Goal: Find specific page/section: Find specific page/section

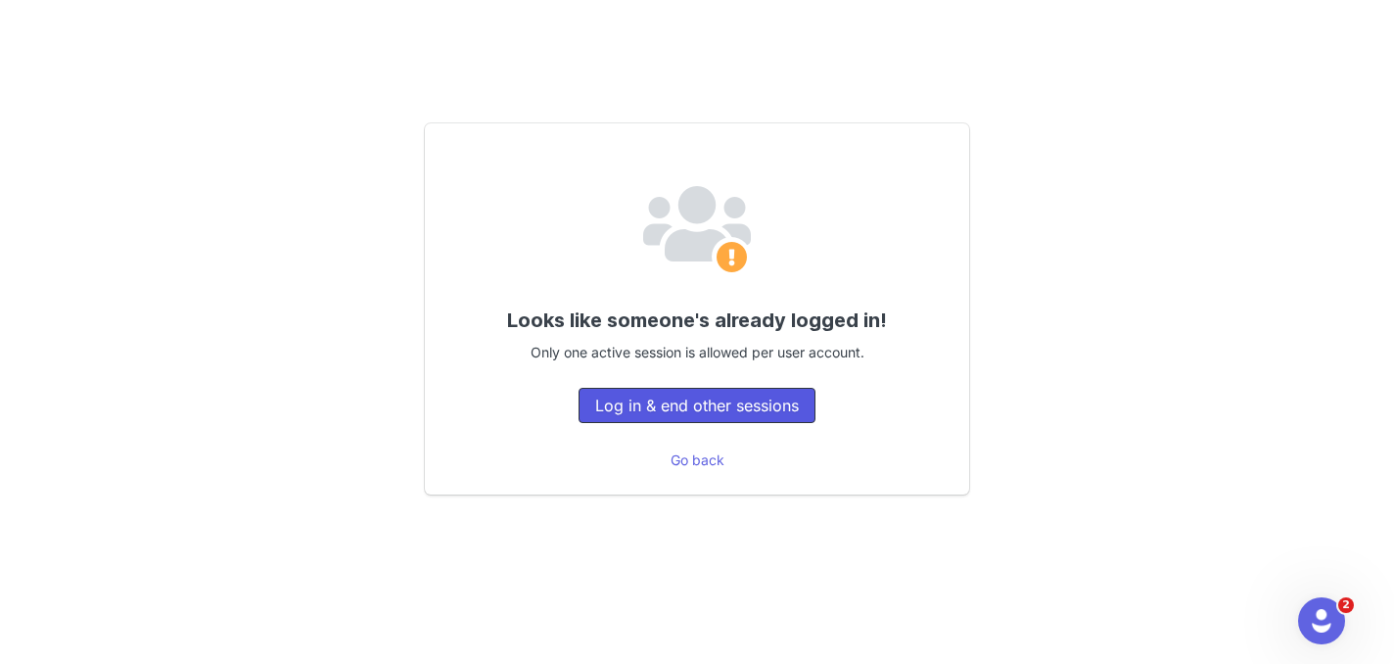
click at [736, 409] on button "Log in & end other sessions" at bounding box center [697, 405] width 237 height 35
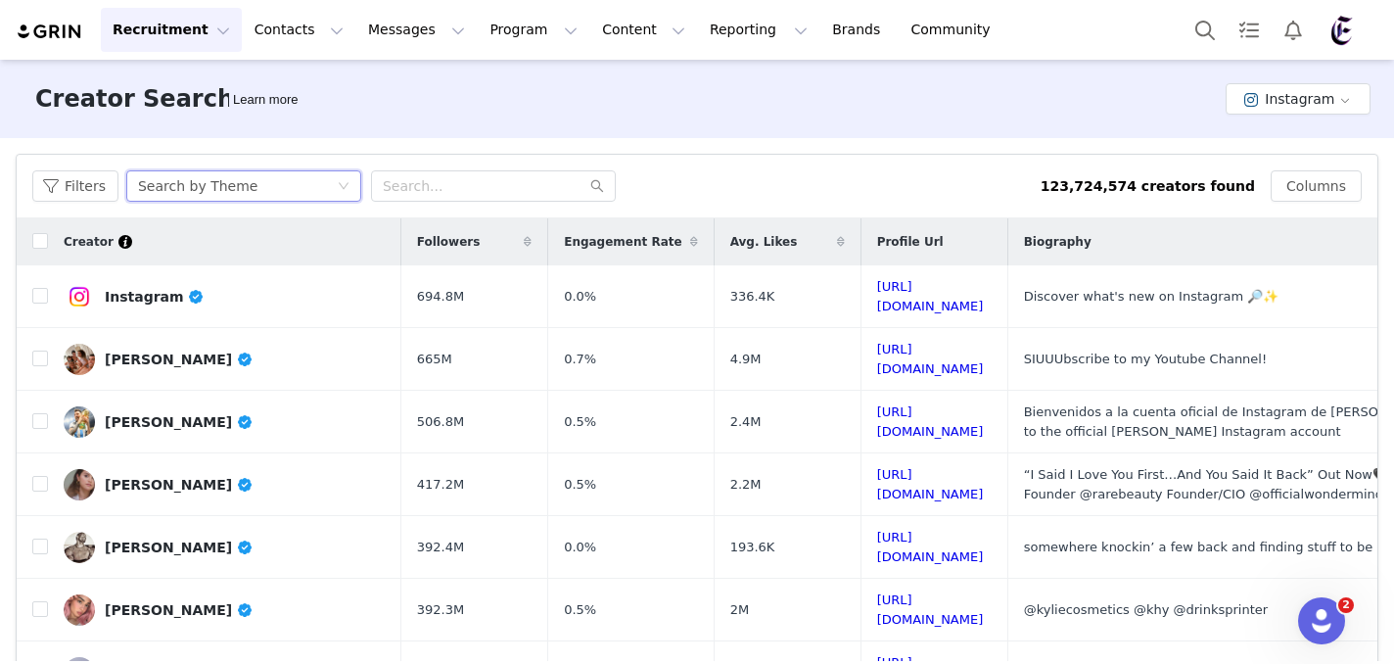
click at [304, 186] on div "Search by Theme" at bounding box center [237, 185] width 199 height 29
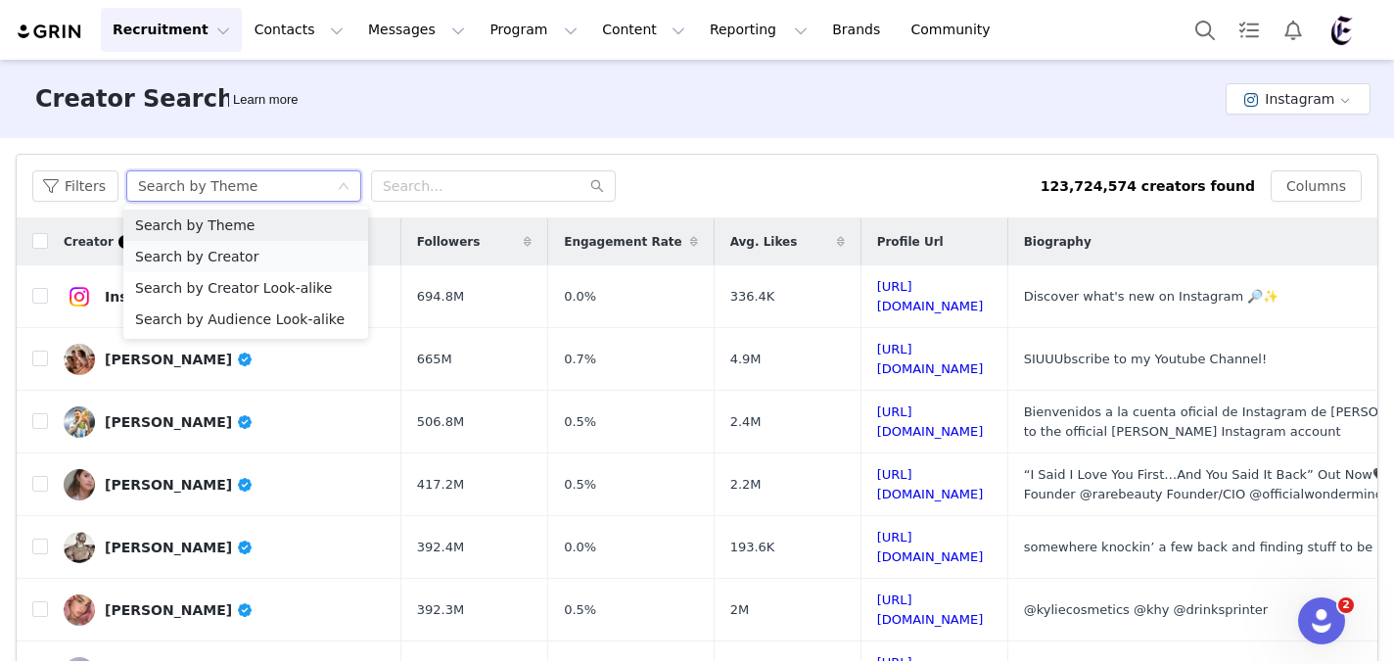
click at [294, 261] on li "Search by Creator" at bounding box center [245, 256] width 245 height 31
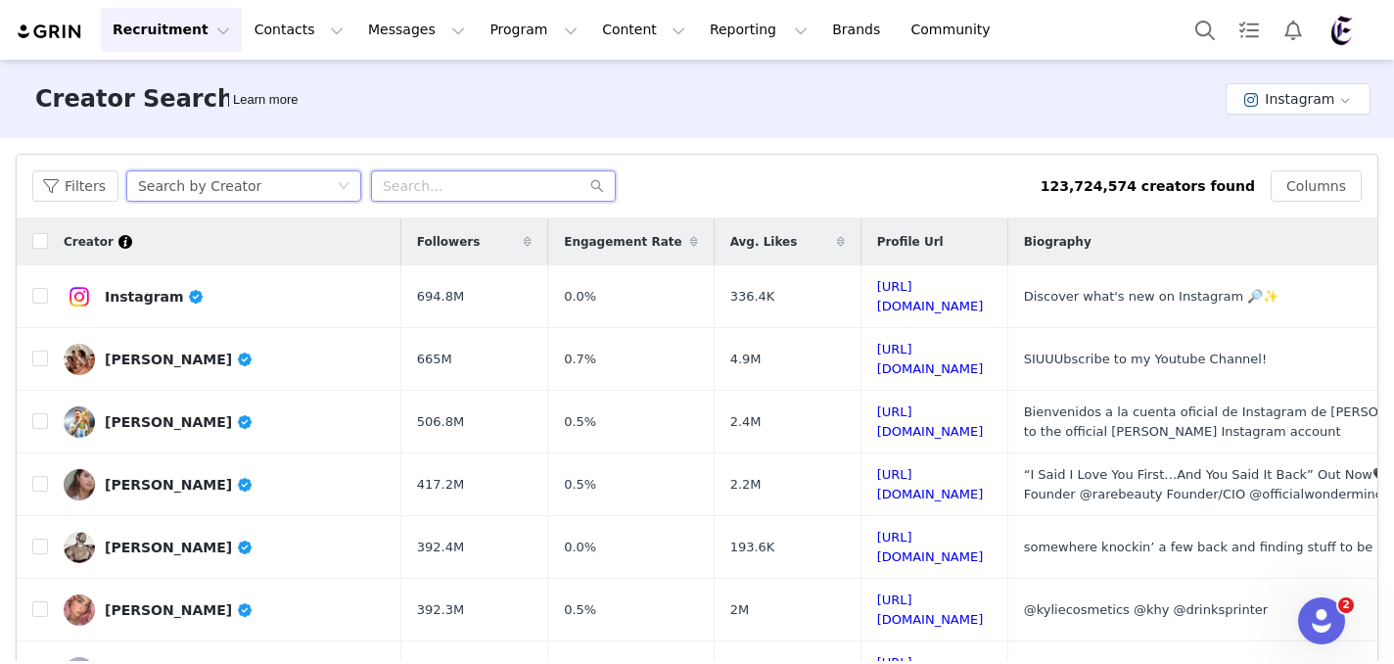
click at [454, 186] on input "text" at bounding box center [493, 185] width 245 height 31
paste input "[URL][DOMAIN_NAME][PERSON_NAME][DOMAIN_NAME]"
drag, startPoint x: 478, startPoint y: 188, endPoint x: 346, endPoint y: 179, distance: 132.5
click at [346, 179] on div "Filters Search by Creator [URL][DOMAIN_NAME][PERSON_NAME][DOMAIN_NAME]" at bounding box center [536, 185] width 1008 height 31
click at [505, 183] on input "[PERSON_NAME].broomfield/" at bounding box center [493, 185] width 245 height 31
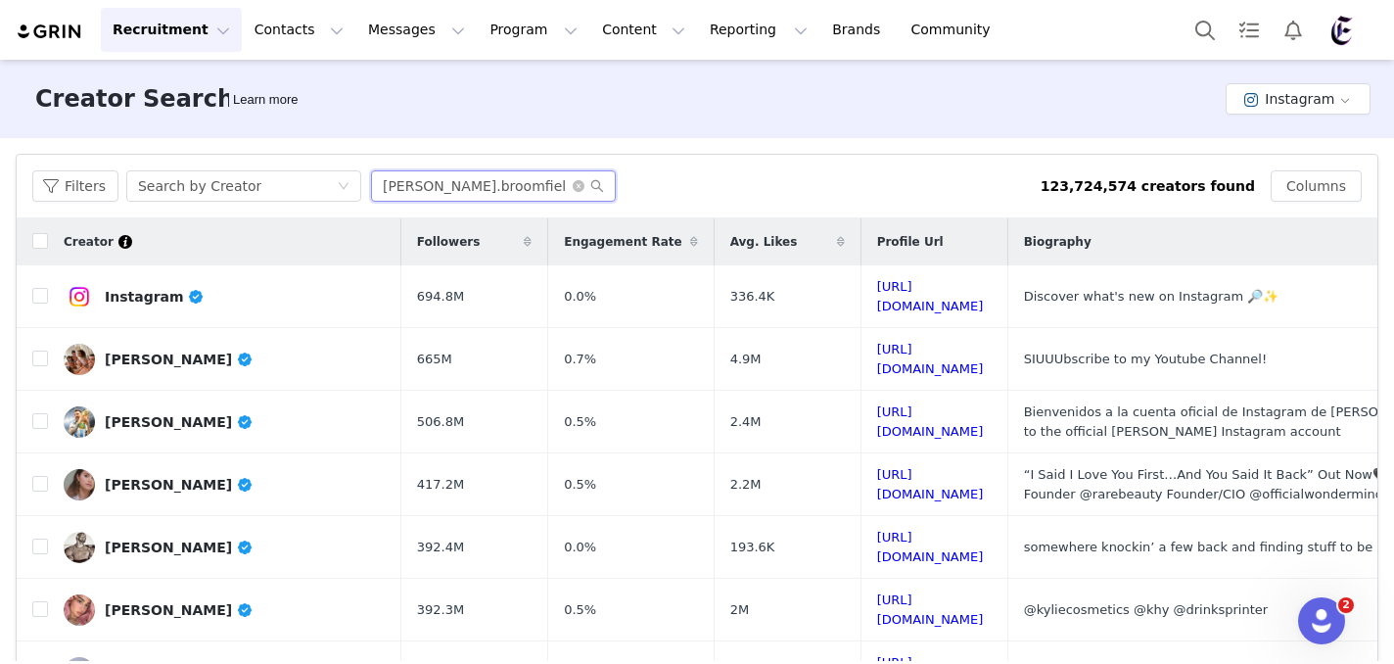
type input "[PERSON_NAME].broomfield"
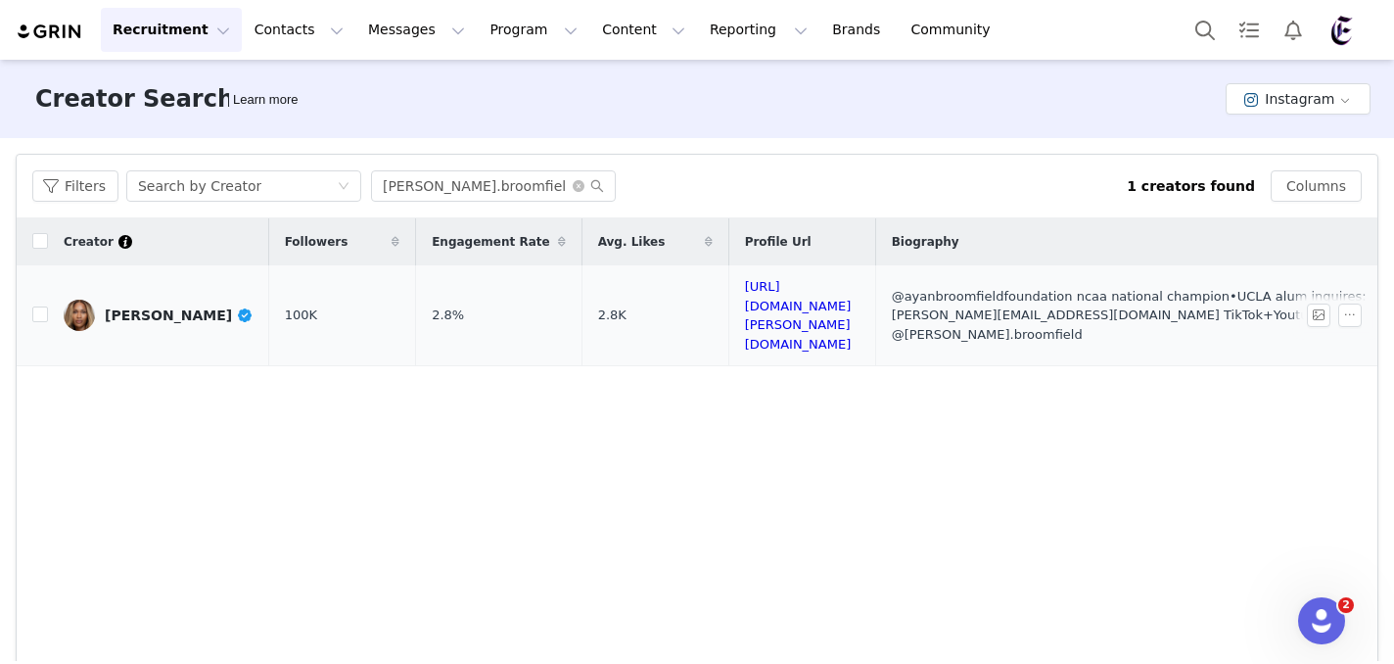
click at [189, 307] on div "[PERSON_NAME]" at bounding box center [179, 315] width 149 height 16
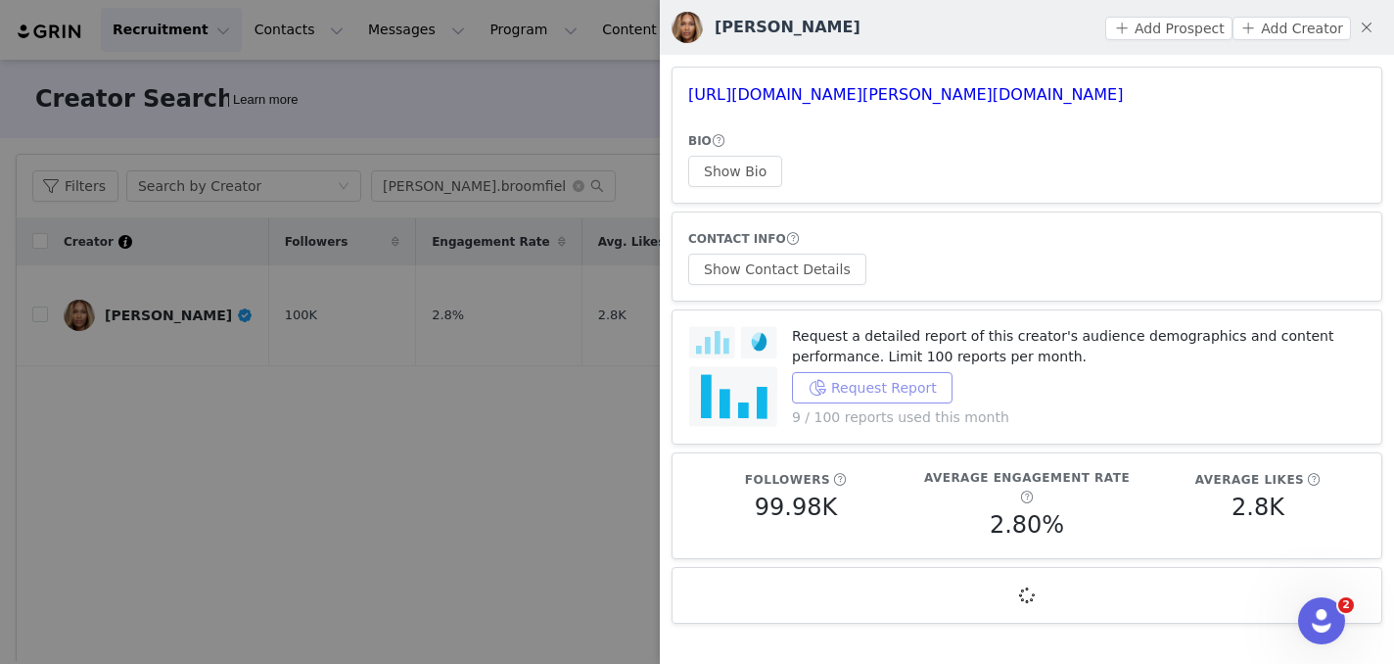
click at [890, 390] on button "Request Report" at bounding box center [872, 387] width 161 height 31
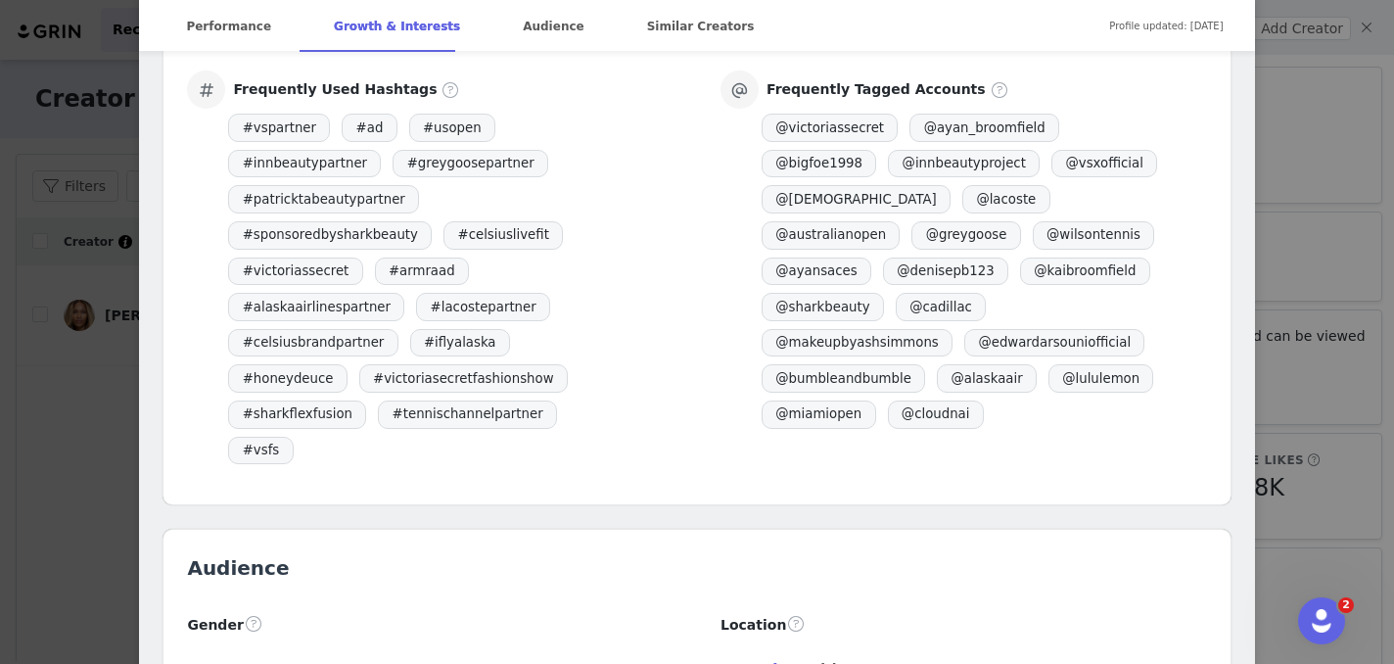
scroll to position [2013, 0]
